Goal: Information Seeking & Learning: Learn about a topic

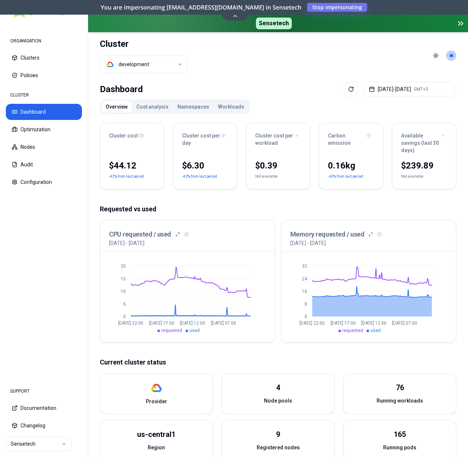
click at [420, 205] on p "Requested vs used" at bounding box center [278, 209] width 357 height 10
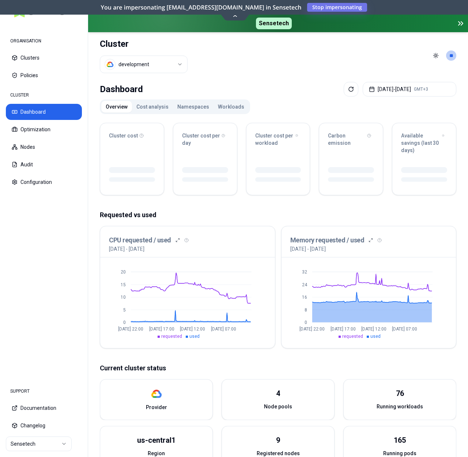
click at [252, 109] on div "Overview Cost analysis Namespaces Workloads Cluster cost Cluster cost per day C…" at bounding box center [278, 338] width 357 height 479
click at [243, 108] on div "Overview Cost analysis Namespaces Workloads" at bounding box center [175, 106] width 150 height 15
click at [233, 108] on button "Workloads" at bounding box center [231, 107] width 35 height 12
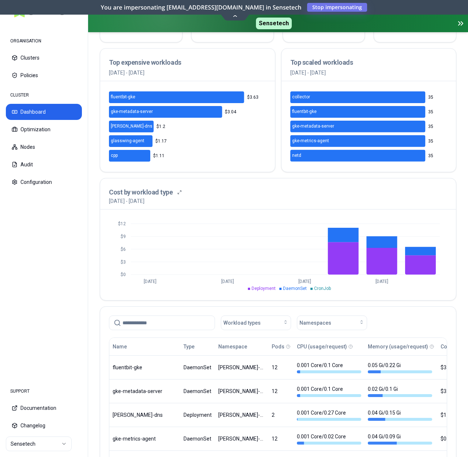
scroll to position [140, 0]
click at [193, 316] on input at bounding box center [166, 323] width 88 height 14
paste input "***"
type input "***"
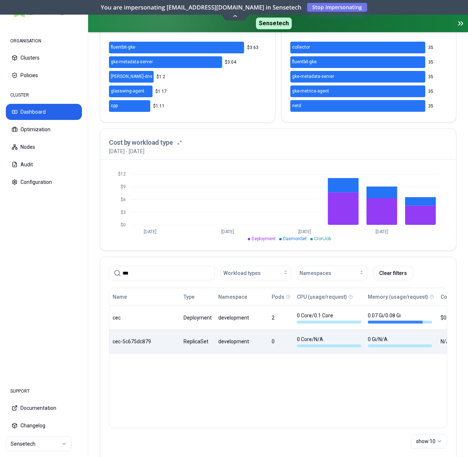
scroll to position [208, 0]
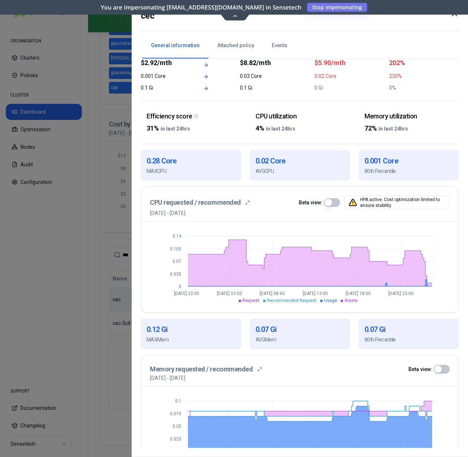
scroll to position [71, 0]
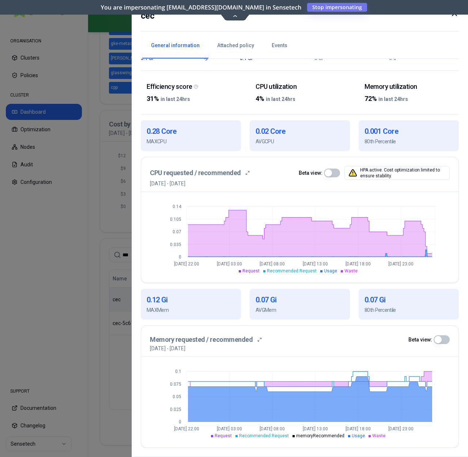
click at [463, 230] on div "cec General information Attached policy Events Recommendation Summary Current r…" at bounding box center [300, 228] width 336 height 457
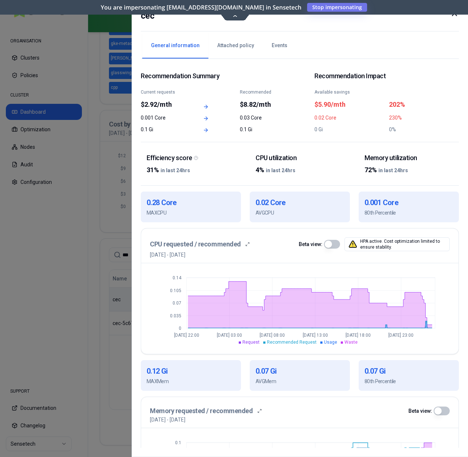
click at [232, 45] on button "Attached policy" at bounding box center [235, 46] width 54 height 26
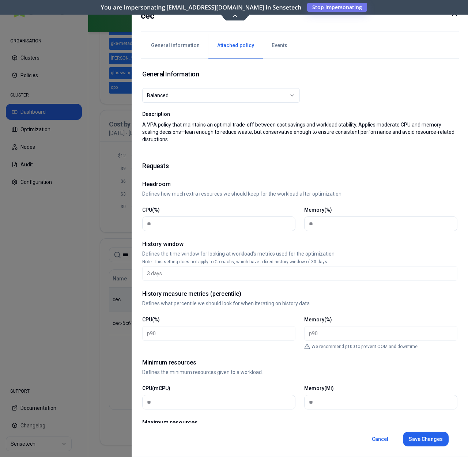
click at [183, 48] on button "General information" at bounding box center [175, 46] width 66 height 26
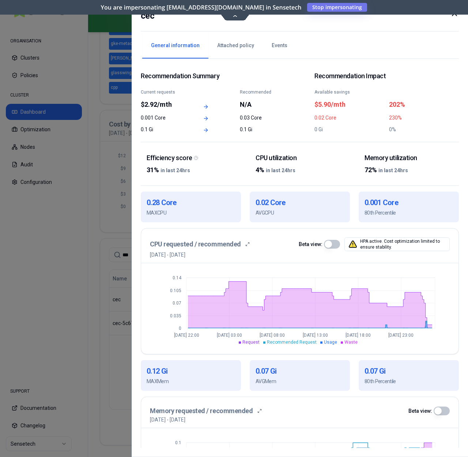
scroll to position [208, 0]
click at [440, 63] on div "Recommendation Summary Current requests $2.92/mth Recommended N/A 0.001 Core 0.…" at bounding box center [300, 253] width 318 height 389
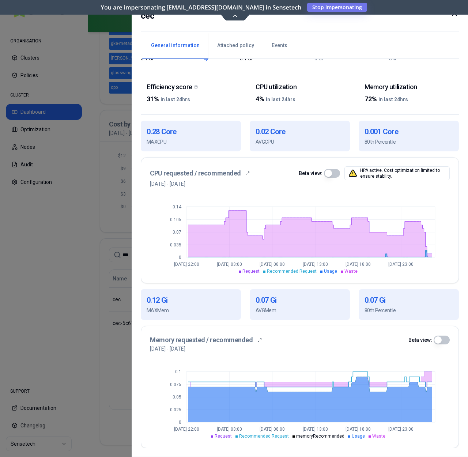
scroll to position [71, 0]
click at [446, 262] on icon "0 0.035 0.07 0.105 0.14 [DATE] 22:00 [DATE] 03:00 [DATE] 08:00 [DATE] 13:00 [DA…" at bounding box center [300, 237] width 300 height 73
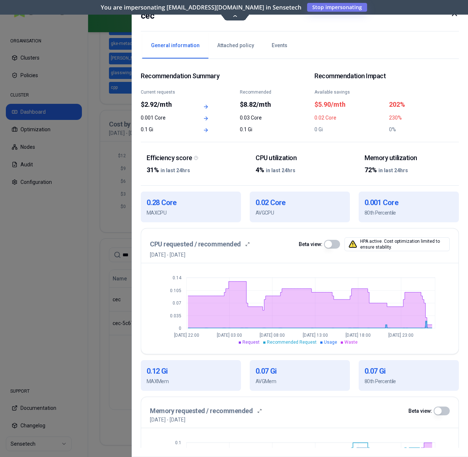
scroll to position [208, 0]
click at [456, 17] on icon at bounding box center [454, 13] width 9 height 9
